Goal: Information Seeking & Learning: Check status

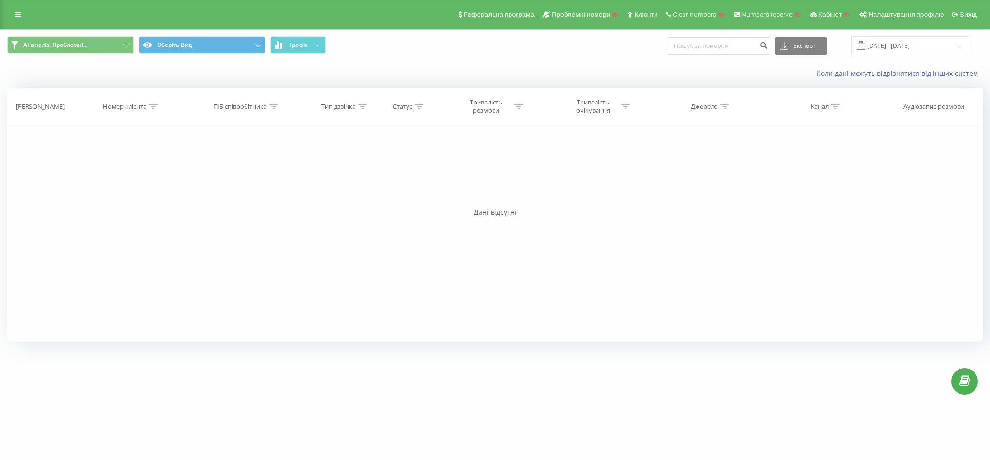
click at [9, 6] on div "Реферальна програма Проблемні номери Клієнти Clear numbers Numbers reserve Кабі…" at bounding box center [495, 14] width 990 height 29
click at [11, 6] on div "Реферальна програма Проблемні номери Клієнти Clear numbers Numbers reserve Кабі…" at bounding box center [495, 14] width 990 height 29
click at [19, 6] on div "Реферальна програма Проблемні номери Клієнти Clear numbers Numbers reserve Кабі…" at bounding box center [495, 14] width 990 height 29
click at [19, 15] on icon at bounding box center [18, 14] width 6 height 7
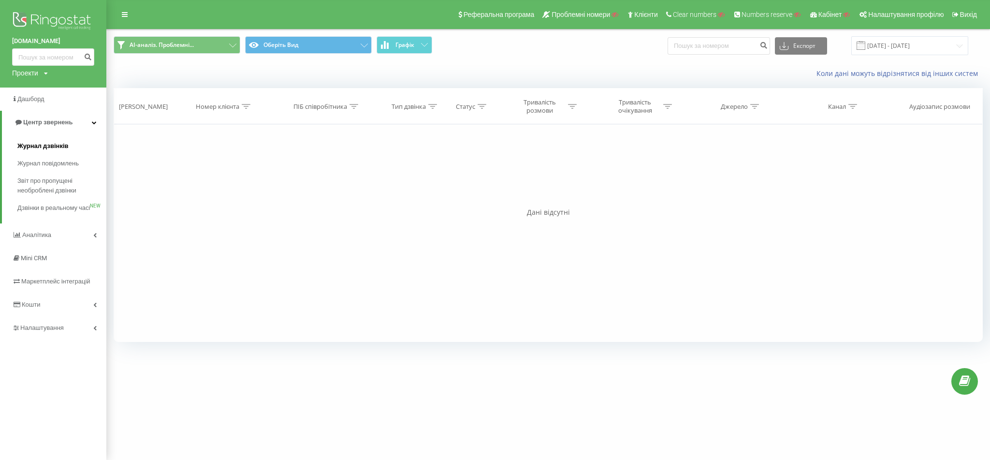
click at [42, 145] on span "Журнал дзвінків" at bounding box center [42, 146] width 51 height 10
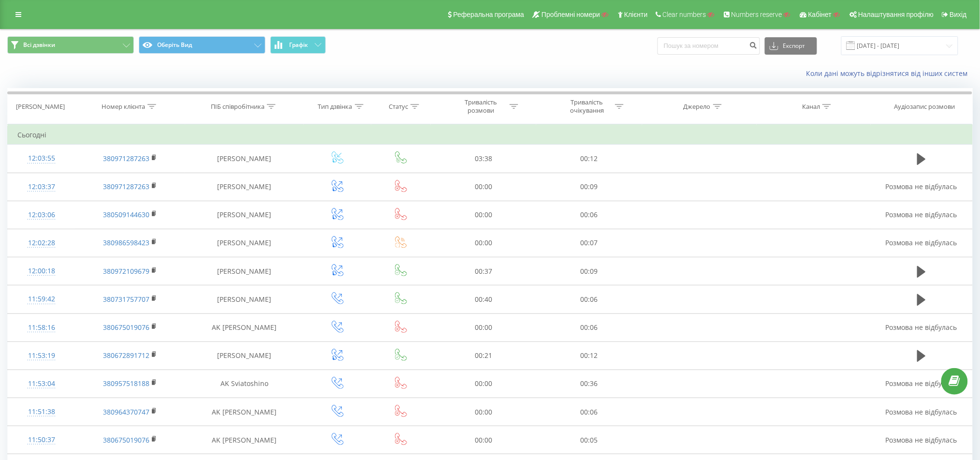
click at [20, 5] on div "Реферальна програма Проблемні номери Клієнти Clear numbers Numbers reserve Кабі…" at bounding box center [490, 14] width 980 height 29
click at [705, 43] on input at bounding box center [708, 45] width 102 height 17
paste input "380672356977"
type input "380672356977"
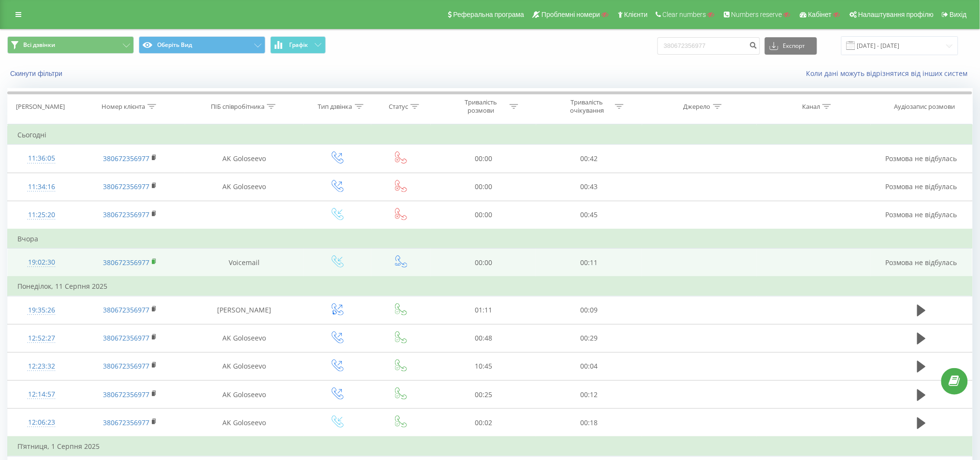
click at [155, 260] on rect at bounding box center [153, 262] width 3 height 4
